Goal: Information Seeking & Learning: Learn about a topic

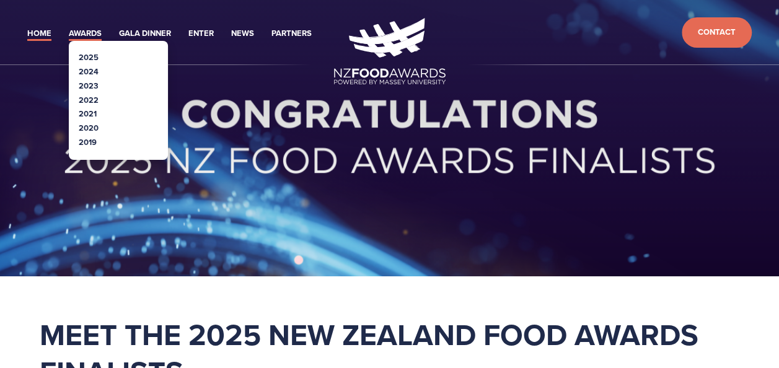
click at [84, 31] on link "Awards" at bounding box center [85, 34] width 33 height 14
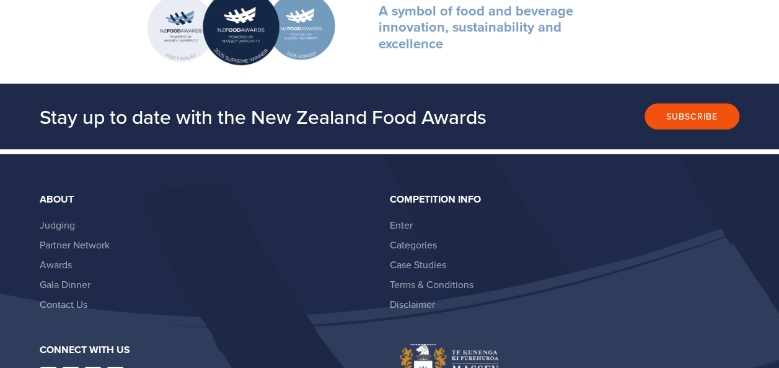
scroll to position [2293, 0]
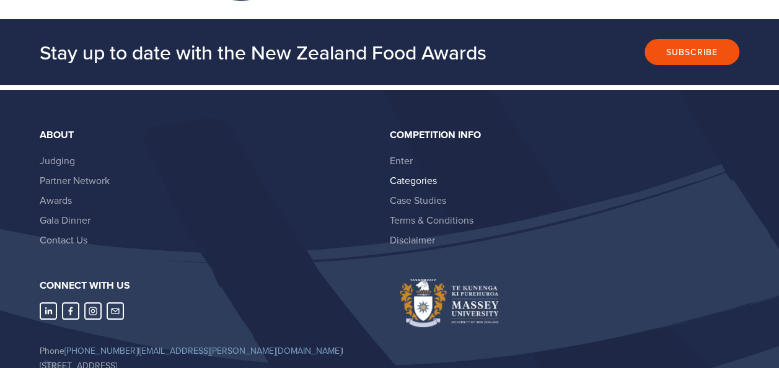
click at [413, 173] on link "Categories" at bounding box center [413, 180] width 47 height 14
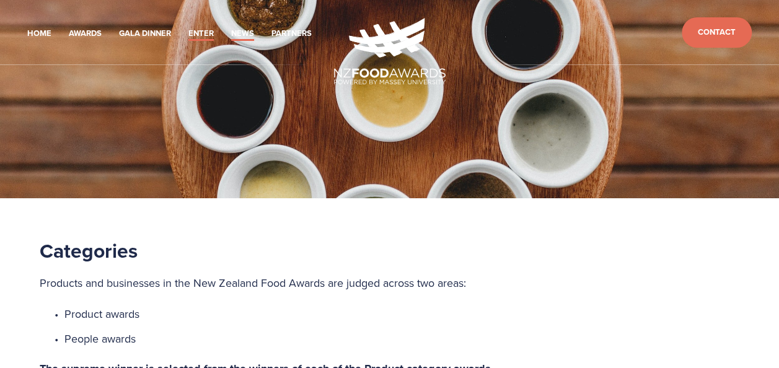
click at [240, 32] on link "News" at bounding box center [242, 34] width 23 height 14
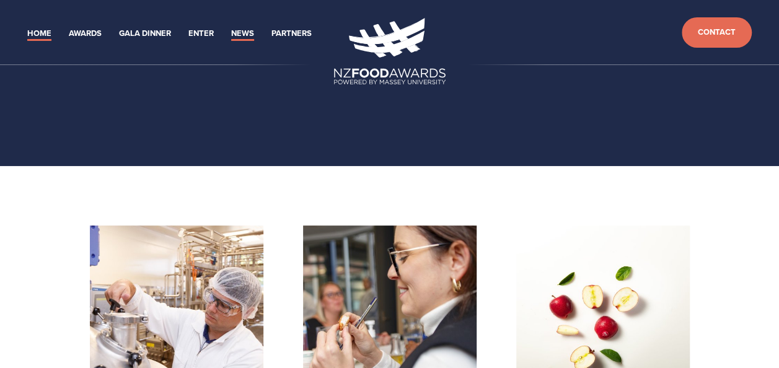
click at [33, 35] on link "Home" at bounding box center [39, 34] width 24 height 14
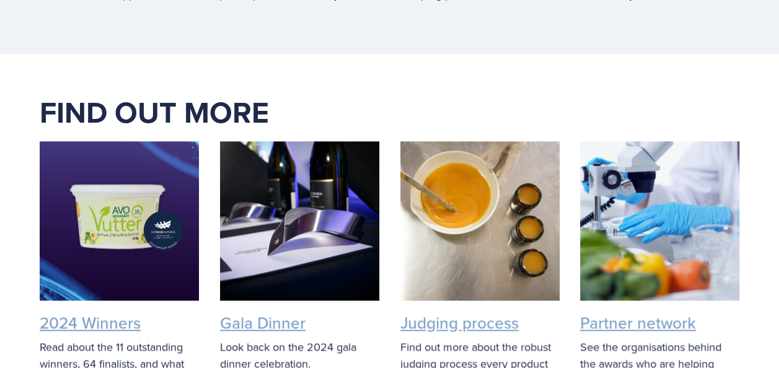
scroll to position [2912, 0]
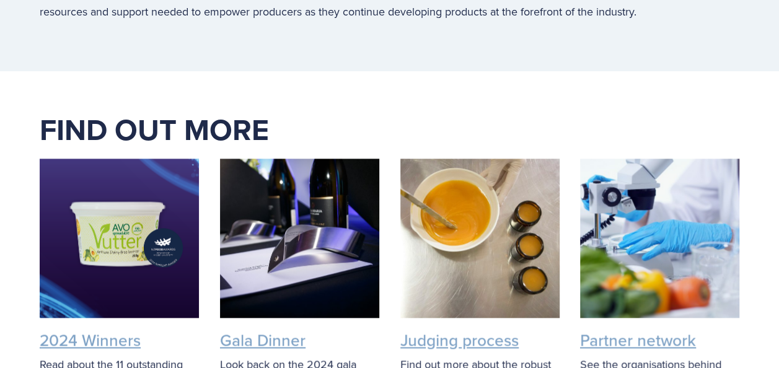
click at [117, 273] on figure "2024 Winners Read about the 11 outstanding winners, 64 finalists, and what the …" at bounding box center [119, 283] width 159 height 248
click at [112, 328] on link "2024 Winners" at bounding box center [90, 339] width 101 height 23
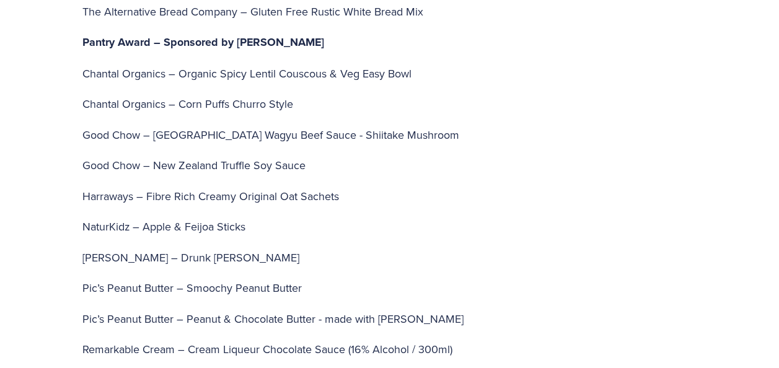
scroll to position [3470, 0]
